Goal: Task Accomplishment & Management: Manage account settings

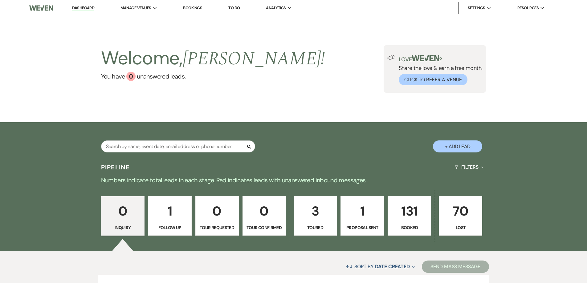
click at [416, 212] on p "131" at bounding box center [409, 211] width 35 height 21
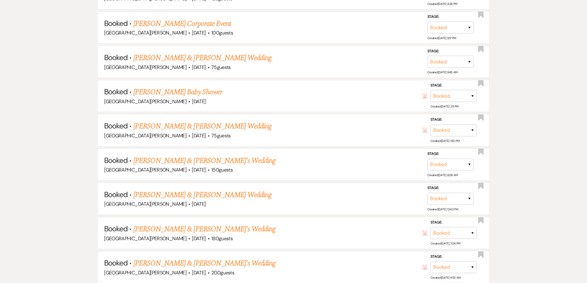
scroll to position [863, 0]
click at [173, 230] on link "[PERSON_NAME] & [PERSON_NAME]'s Wedding" at bounding box center [204, 228] width 142 height 11
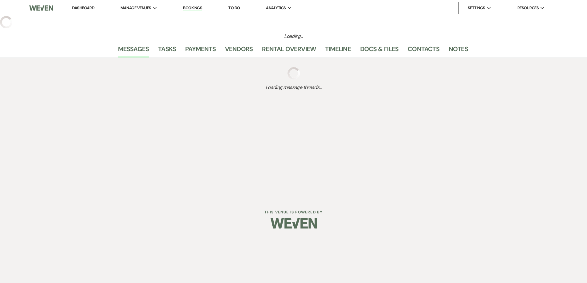
select select "2"
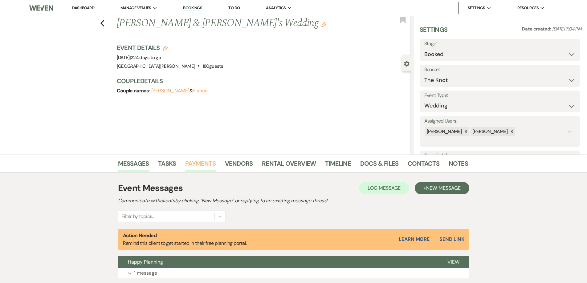
click at [201, 165] on link "Payments" at bounding box center [200, 166] width 31 height 14
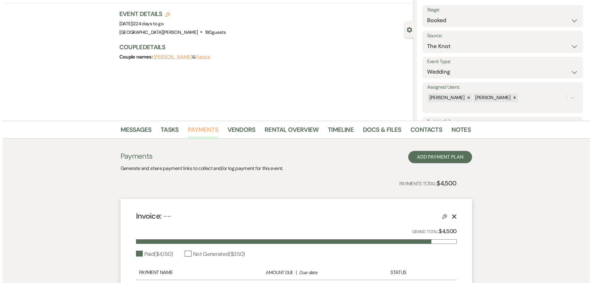
scroll to position [31, 0]
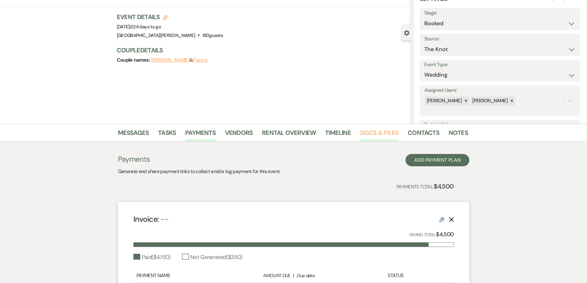
click at [376, 133] on link "Docs & Files" at bounding box center [379, 135] width 38 height 14
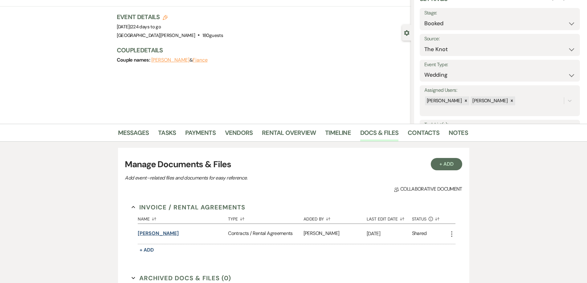
click at [153, 232] on button "bachhofer" at bounding box center [158, 233] width 41 height 7
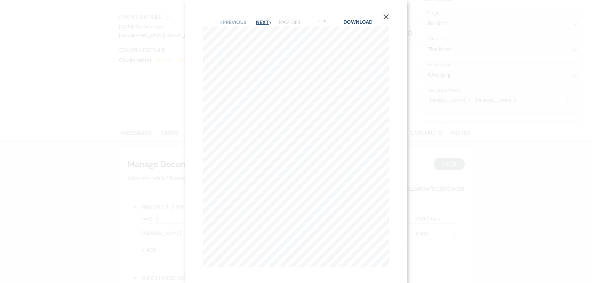
click at [262, 21] on button "Next Next" at bounding box center [264, 22] width 16 height 5
click at [261, 21] on button "Next Next" at bounding box center [263, 22] width 16 height 5
click at [387, 16] on use "button" at bounding box center [385, 16] width 5 height 5
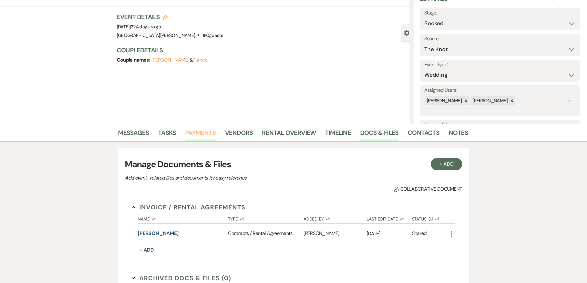
click at [198, 130] on link "Payments" at bounding box center [200, 135] width 31 height 14
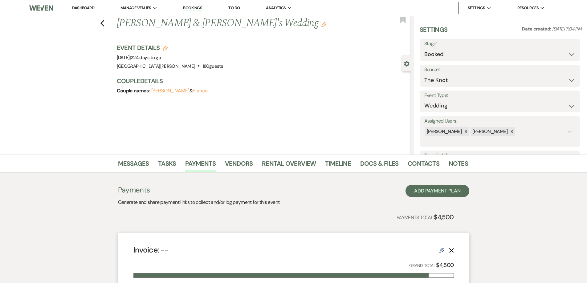
click at [168, 91] on button "[PERSON_NAME]" at bounding box center [170, 90] width 38 height 5
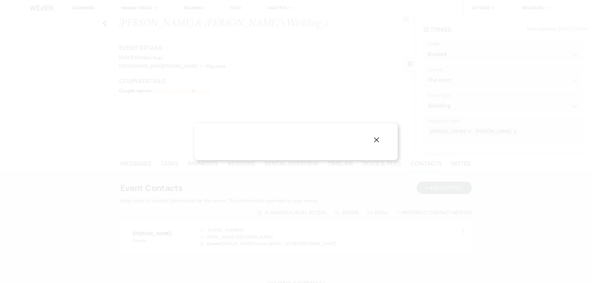
select select "1"
select select "phone"
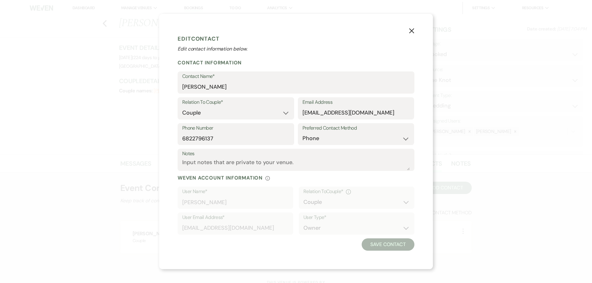
click at [410, 31] on icon "X" at bounding box center [412, 31] width 6 height 6
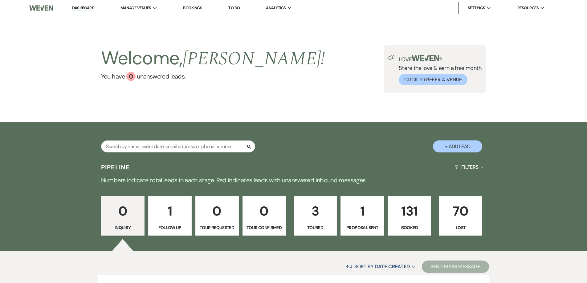
click at [417, 208] on p "131" at bounding box center [409, 211] width 35 height 21
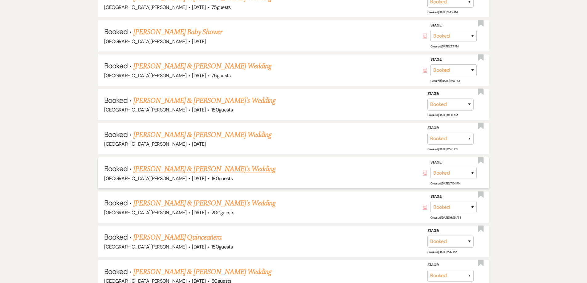
scroll to position [924, 0]
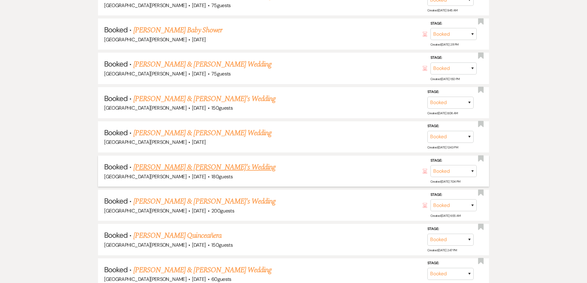
click at [172, 167] on link "[PERSON_NAME] & [PERSON_NAME]'s Wedding" at bounding box center [204, 167] width 142 height 11
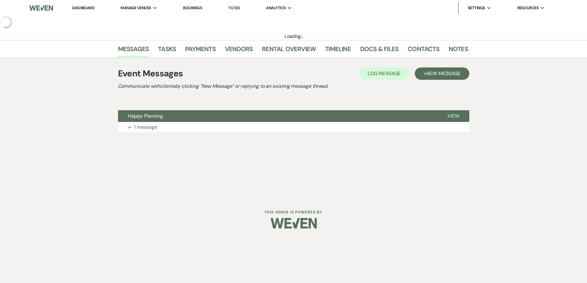
select select "2"
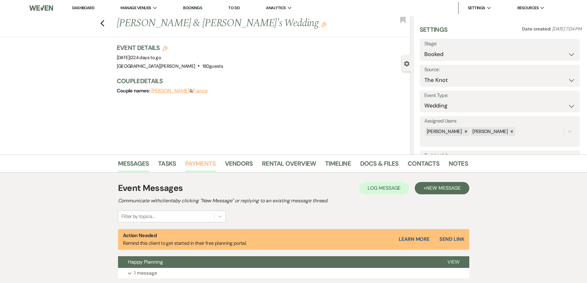
click at [195, 163] on link "Payments" at bounding box center [200, 166] width 31 height 14
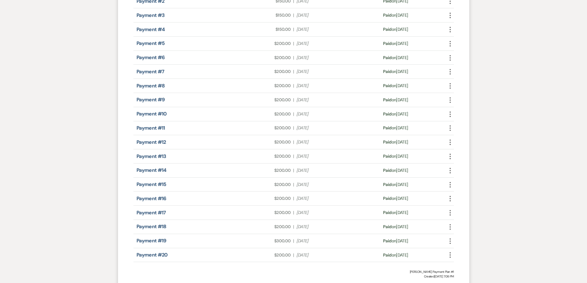
scroll to position [339, 0]
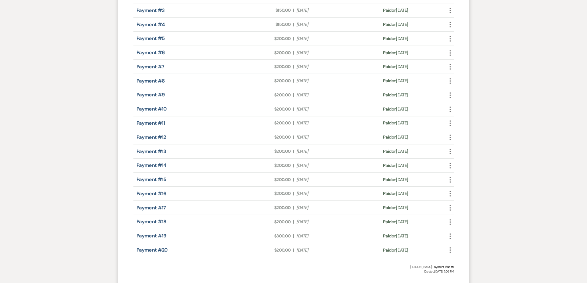
click at [450, 248] on use "button" at bounding box center [450, 250] width 1 height 6
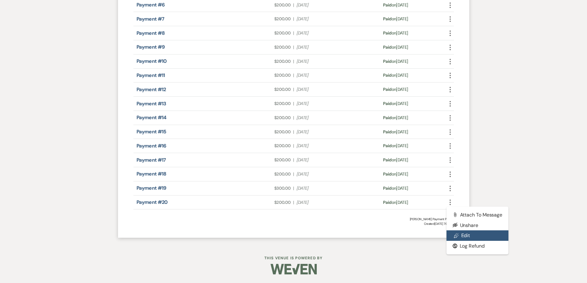
scroll to position [387, 0]
click at [467, 235] on link "Pencil Edit" at bounding box center [477, 235] width 62 height 10
select select "1"
select select "true"
select select "1"
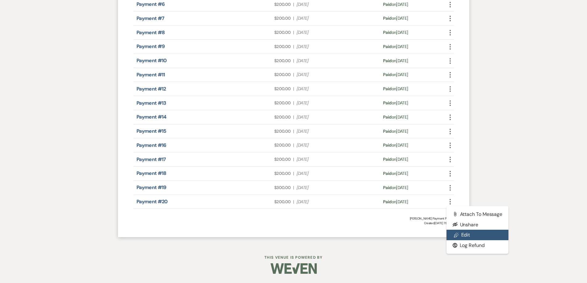
select select "true"
select select "1"
select select "true"
select select "1"
select select "true"
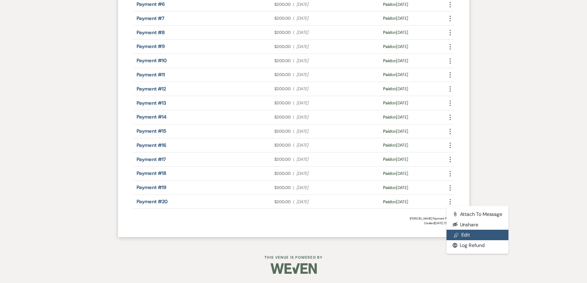
select select "1"
select select "true"
select select "1"
select select "true"
select select "1"
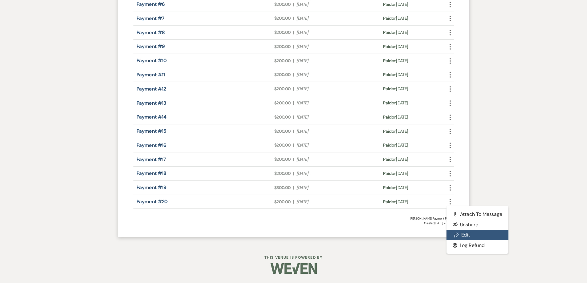
select select "true"
select select "1"
select select "true"
select select "1"
select select "true"
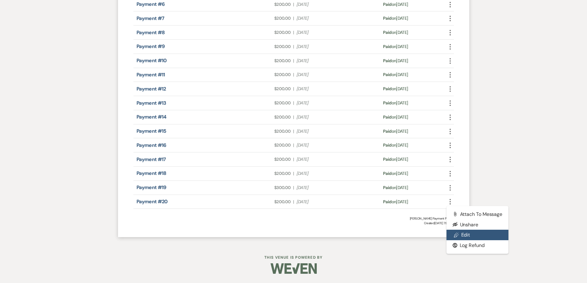
select select "1"
select select "true"
select select "1"
select select "true"
select select "1"
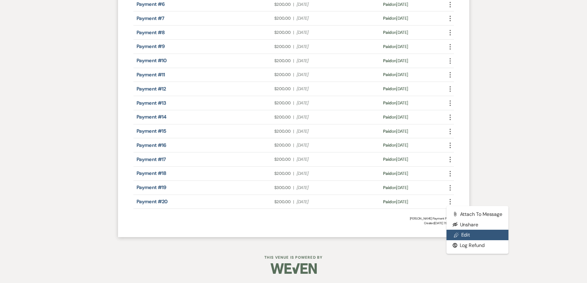
select select "true"
select select "1"
select select "true"
select select "1"
select select "false"
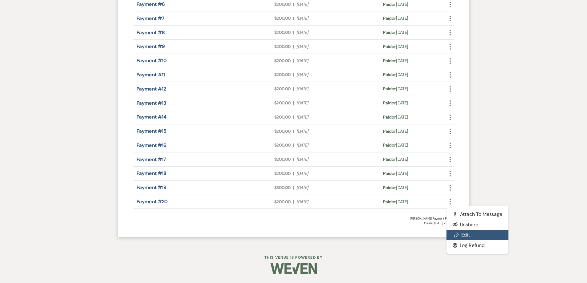
select select "1"
select select "true"
select select "1"
select select "true"
select select "1"
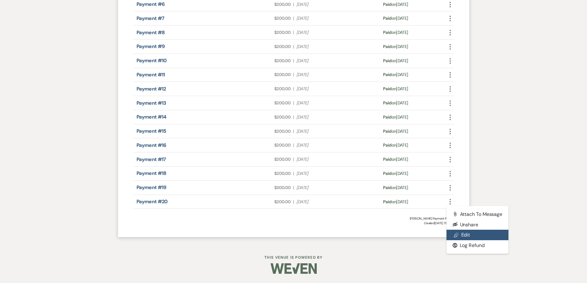
select select "true"
select select "1"
select select "true"
select select "1"
select select "true"
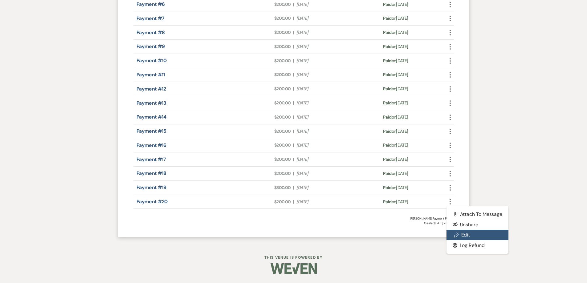
select select "1"
select select "true"
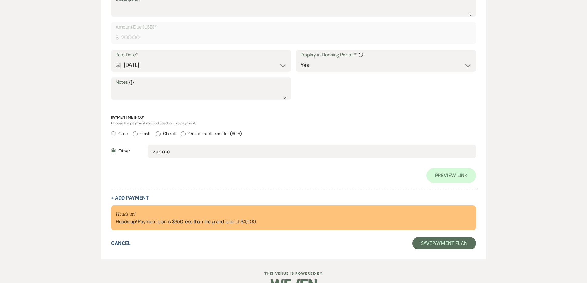
scroll to position [4801, 0]
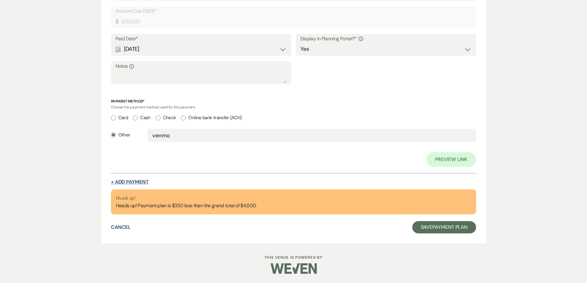
click at [133, 182] on button "+ Add Payment" at bounding box center [130, 182] width 38 height 5
select select "2"
select select "flat"
select select "true"
select select "client"
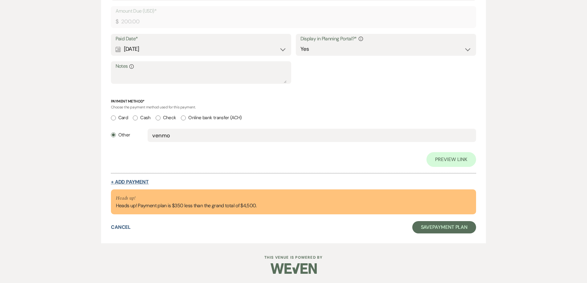
select select "weeks"
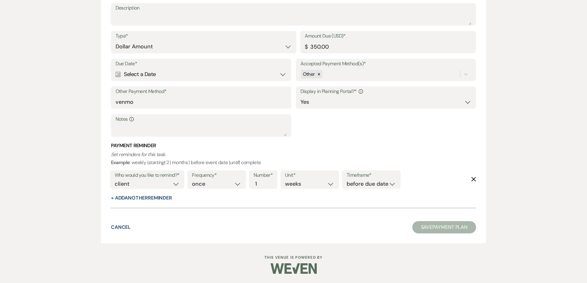
scroll to position [4520, 0]
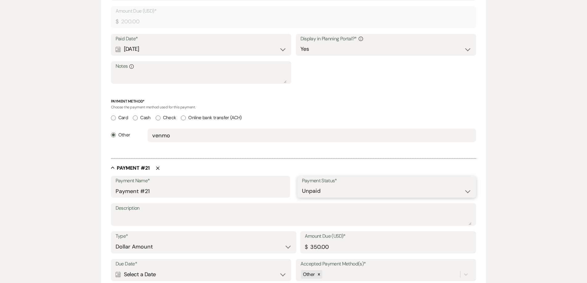
click at [322, 189] on select "Paid Unpaid" at bounding box center [387, 191] width 170 height 12
select select "1"
click at [302, 185] on select "Paid Unpaid" at bounding box center [387, 191] width 170 height 12
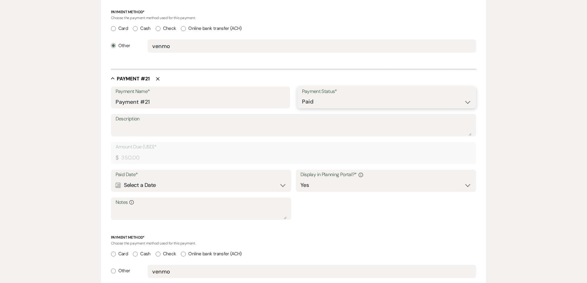
scroll to position [4613, 0]
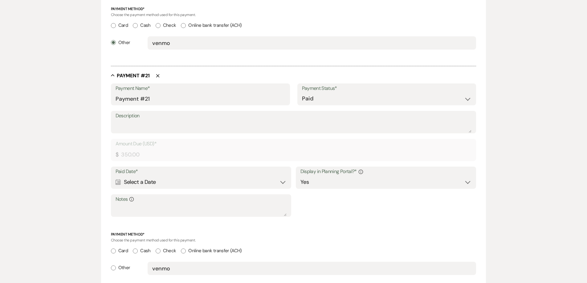
click at [166, 177] on div "Calendar Select a Date Expand" at bounding box center [201, 182] width 171 height 12
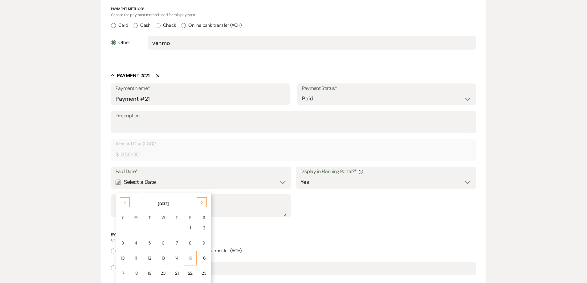
click at [191, 257] on div "15" at bounding box center [190, 258] width 5 height 6
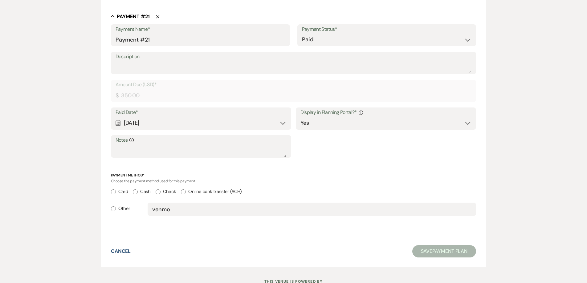
scroll to position [4674, 0]
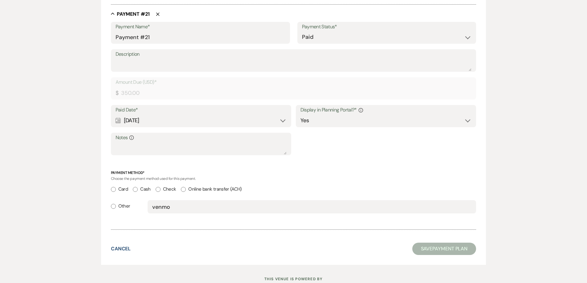
click at [113, 206] on input "Other" at bounding box center [113, 206] width 5 height 5
radio input "true"
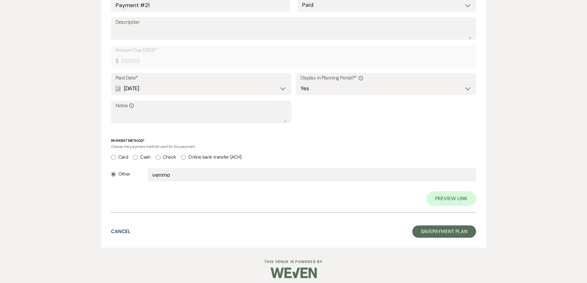
scroll to position [5007, 0]
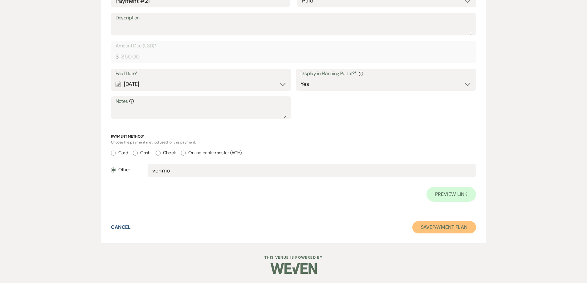
click at [451, 228] on button "Save Payment Plan" at bounding box center [444, 227] width 64 height 12
select select "2"
